Goal: Task Accomplishment & Management: Complete application form

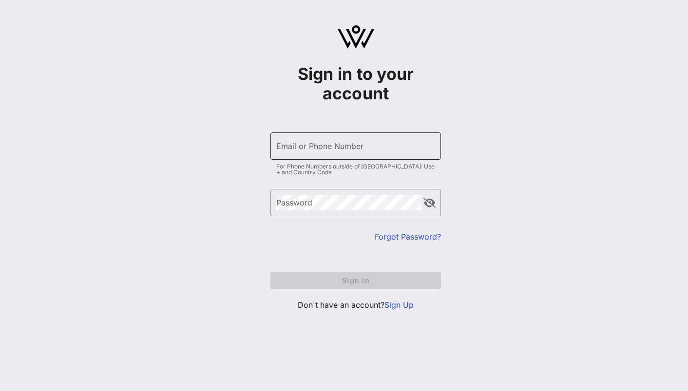
click at [353, 148] on input "Email or Phone Number" at bounding box center [355, 146] width 159 height 16
type input "[EMAIL_ADDRESS][PERSON_NAME][DOMAIN_NAME]"
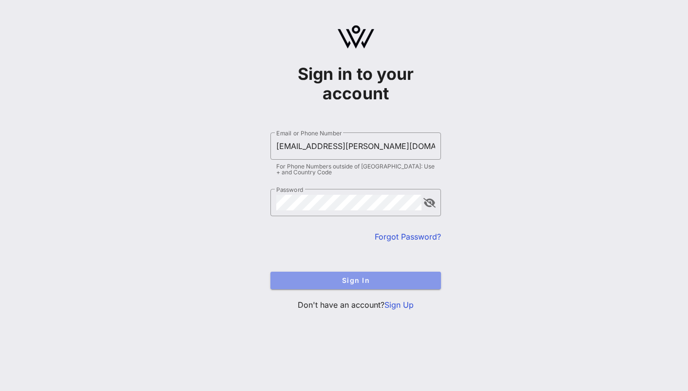
click at [362, 281] on span "Sign In" at bounding box center [355, 280] width 155 height 8
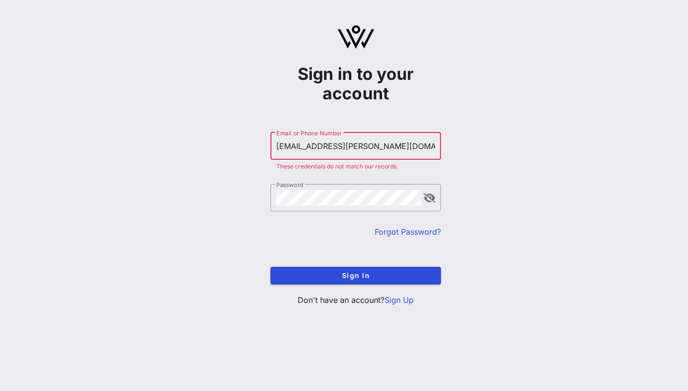
click at [394, 302] on link "Sign Up" at bounding box center [399, 300] width 29 height 10
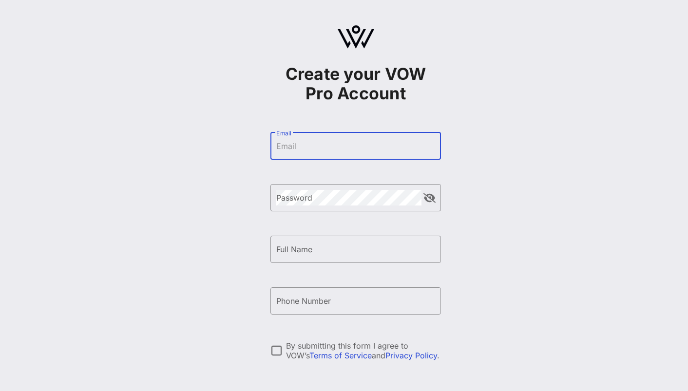
click at [349, 145] on input "Email" at bounding box center [355, 146] width 159 height 16
type input "K"
type input "[PERSON_NAME][EMAIL_ADDRESS][PERSON_NAME][DOMAIN_NAME]"
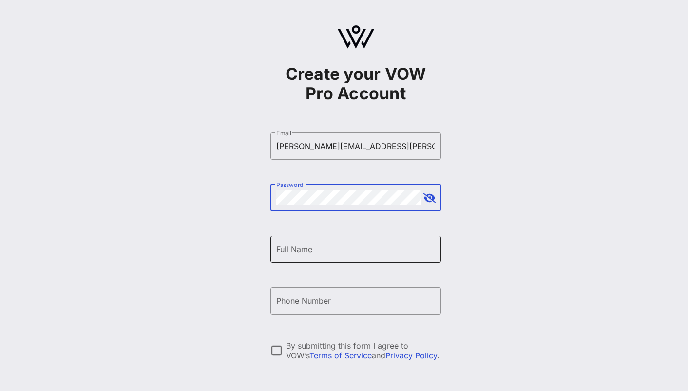
click at [330, 254] on input "Full Name" at bounding box center [355, 250] width 159 height 16
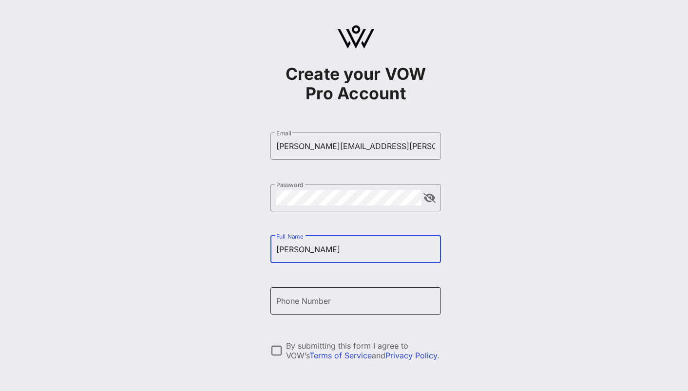
type input "[PERSON_NAME]"
click at [306, 298] on input "Phone Number" at bounding box center [355, 301] width 159 height 16
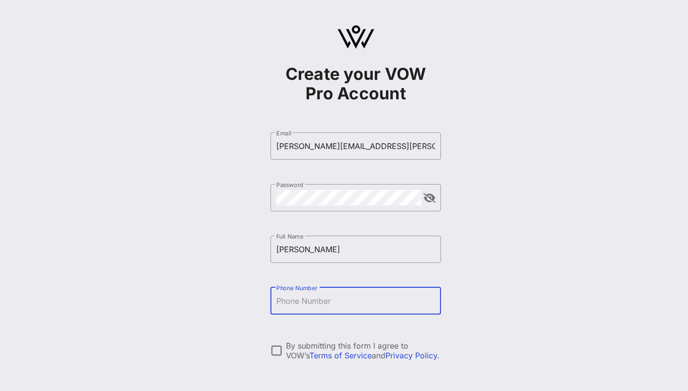
type input "[PHONE_NUMBER]"
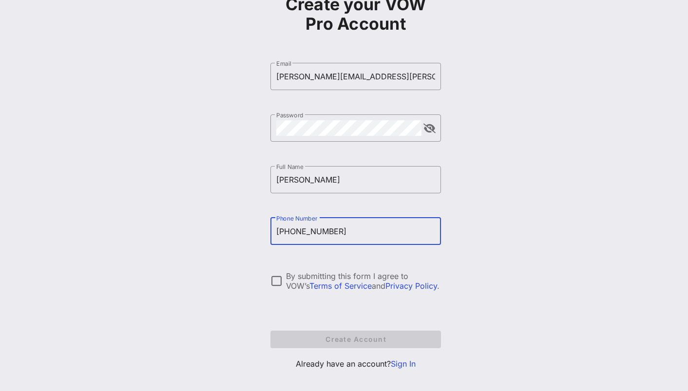
scroll to position [81, 0]
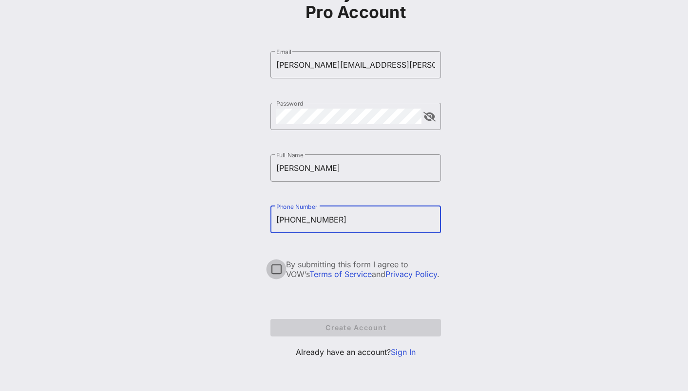
click at [272, 269] on div at bounding box center [276, 269] width 17 height 17
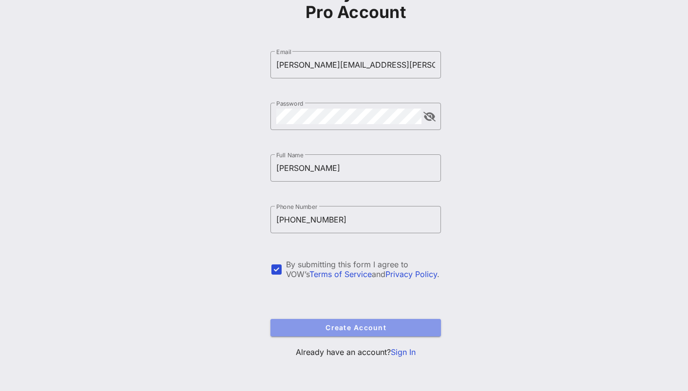
click at [331, 330] on span "Create Account" at bounding box center [355, 328] width 155 height 8
